Goal: Information Seeking & Learning: Learn about a topic

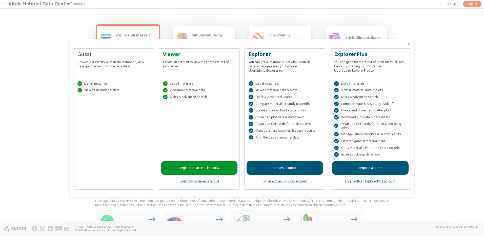
click at [104, 88] on div " List all materials  View basic material data" at bounding box center [113, 86] width 76 height 22
click at [92, 112] on div "Guest Browse our extensive material database, view basic properties from the da…" at bounding box center [113, 118] width 81 height 141
click at [29, 107] on div at bounding box center [242, 118] width 484 height 236
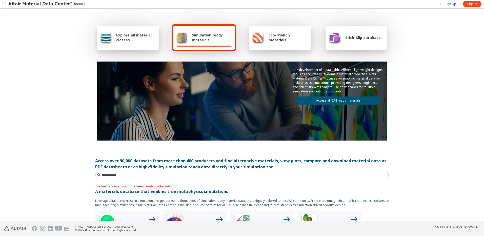
click at [143, 35] on span "Explore all material classes" at bounding box center [135, 38] width 39 height 10
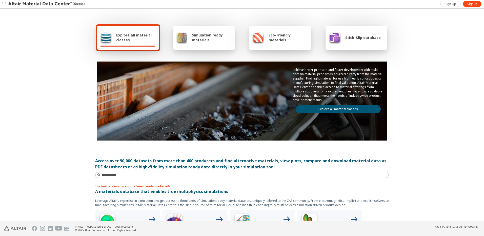
click at [118, 35] on span "Explore all material classes" at bounding box center [135, 38] width 39 height 10
click at [61, 111] on div "Explore all material classes Simulation ready materials Eco-Friendly materials …" at bounding box center [242, 115] width 484 height 212
click at [332, 109] on link "Explore all material classes" at bounding box center [338, 109] width 85 height 8
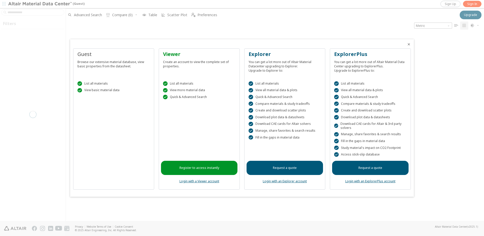
click at [58, 112] on div at bounding box center [242, 118] width 484 height 236
